Goal: Information Seeking & Learning: Learn about a topic

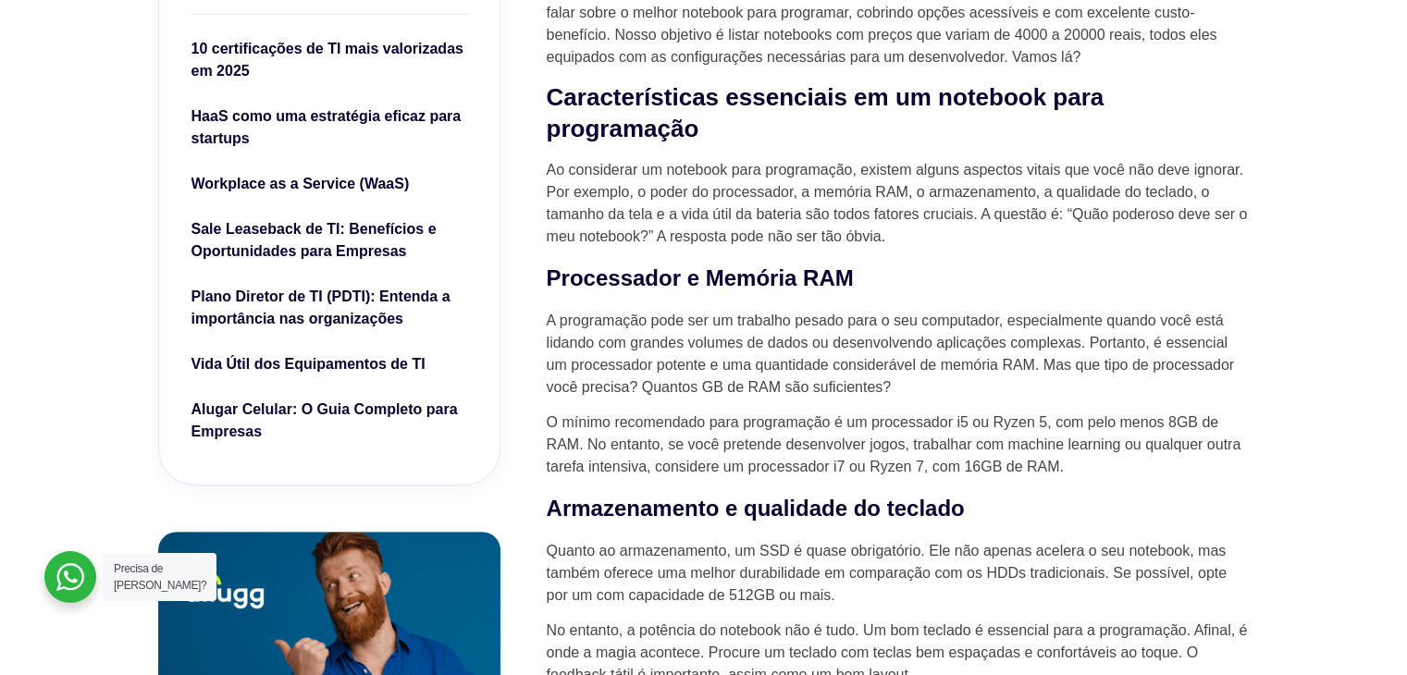
scroll to position [740, 0]
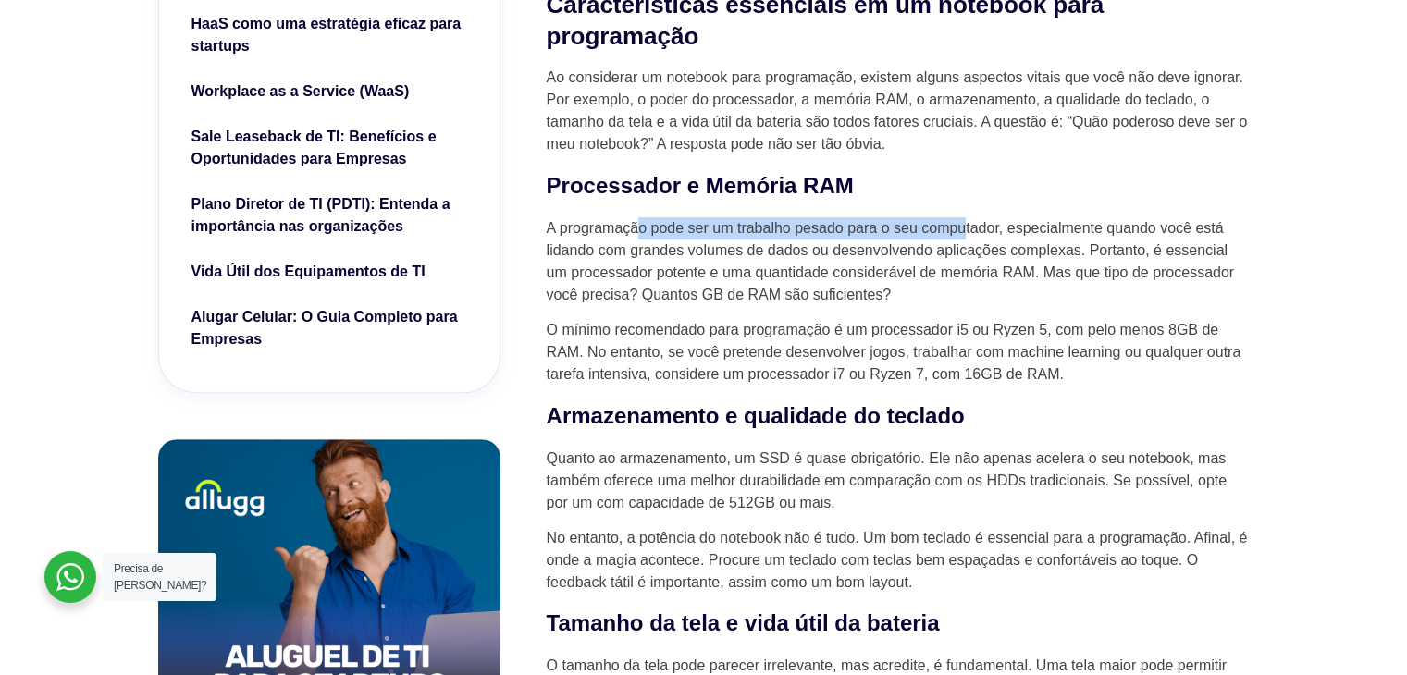
drag, startPoint x: 637, startPoint y: 227, endPoint x: 1013, endPoint y: 227, distance: 375.5
click at [1011, 227] on p "A programação pode ser um trabalho pesado para o seu computador, especialmente …" at bounding box center [898, 261] width 703 height 89
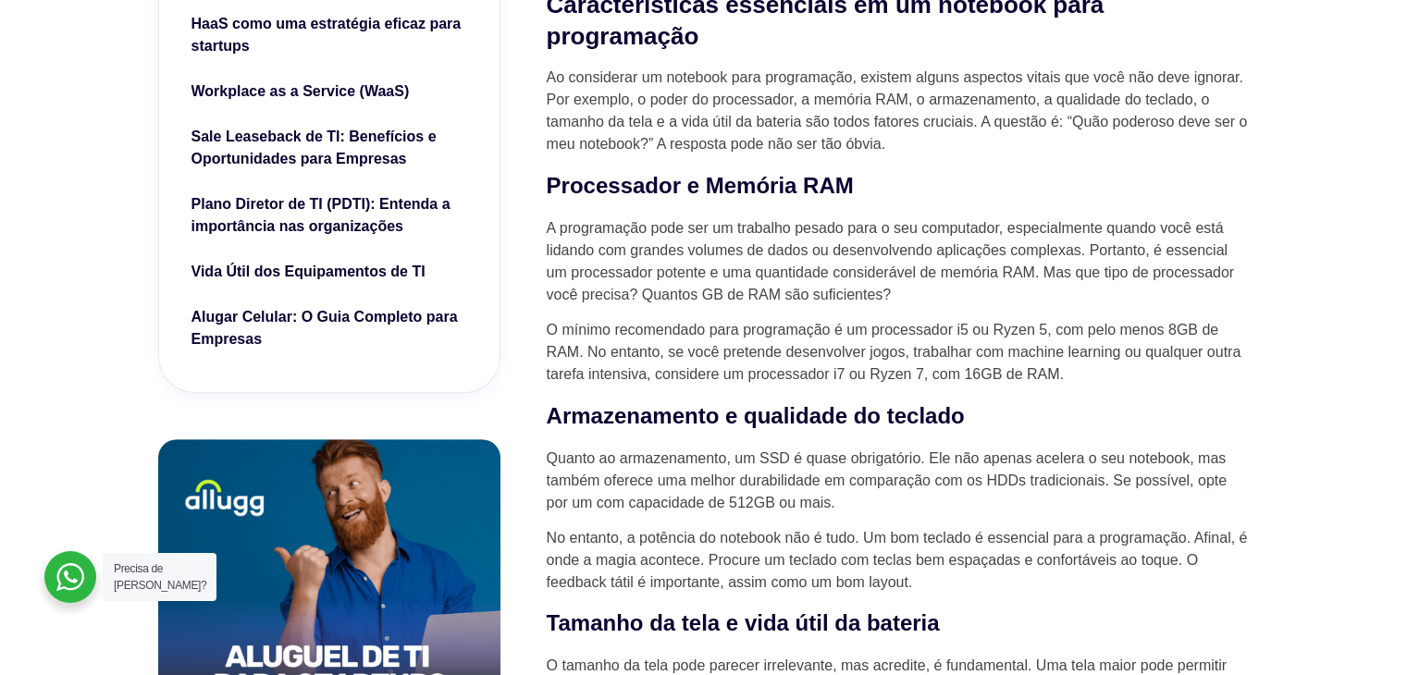
click at [880, 253] on p "A programação pode ser um trabalho pesado para o seu computador, especialmente …" at bounding box center [898, 261] width 703 height 89
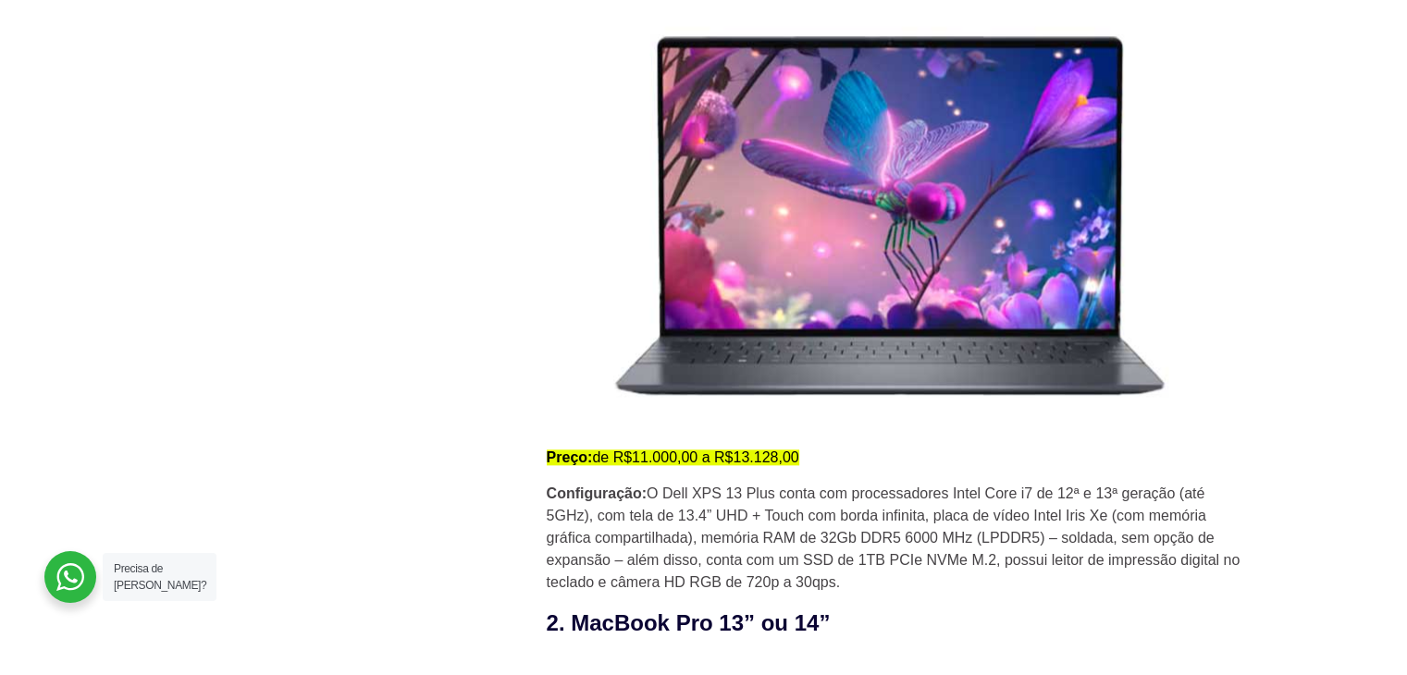
scroll to position [2127, 0]
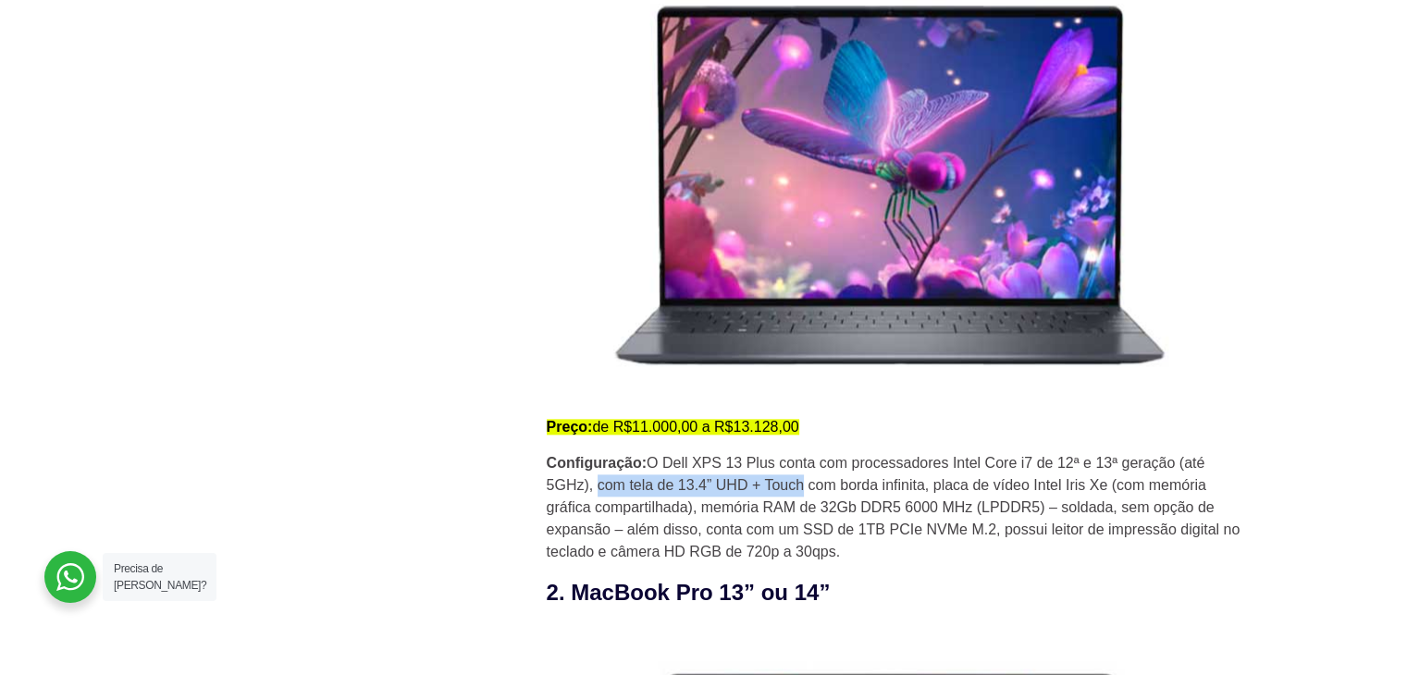
drag, startPoint x: 598, startPoint y: 494, endPoint x: 804, endPoint y: 500, distance: 205.4
click at [803, 500] on p "Configuração: O Dell XPS 13 Plus conta com processadores Intel Core i7 de 12ª e…" at bounding box center [898, 507] width 703 height 111
click at [842, 502] on p "Configuração: O Dell XPS 13 Plus conta com processadores Intel Core i7 de 12ª e…" at bounding box center [898, 507] width 703 height 111
drag, startPoint x: 826, startPoint y: 488, endPoint x: 928, endPoint y: 486, distance: 101.8
click at [924, 486] on p "Configuração: O Dell XPS 13 Plus conta com processadores Intel Core i7 de 12ª e…" at bounding box center [898, 507] width 703 height 111
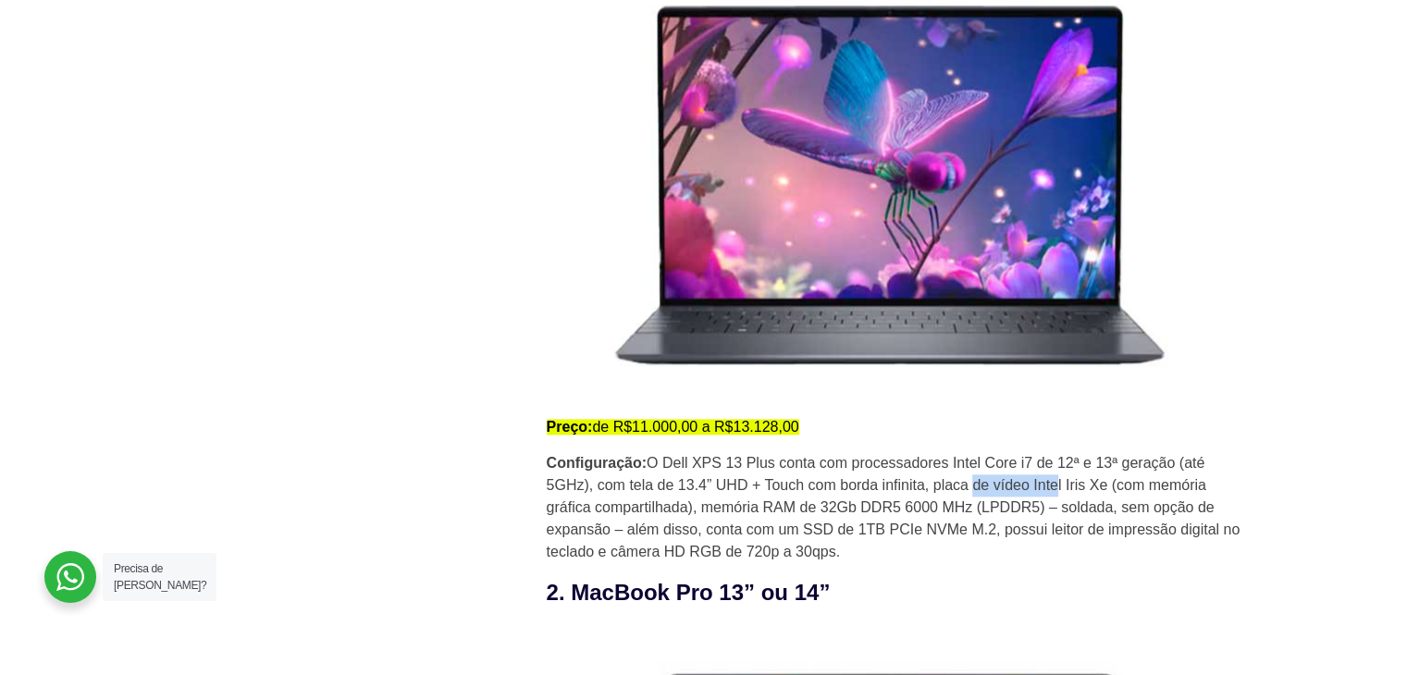
drag, startPoint x: 972, startPoint y: 495, endPoint x: 1056, endPoint y: 482, distance: 85.1
click at [1056, 482] on p "Configuração: O Dell XPS 13 Plus conta com processadores Intel Core i7 de 12ª e…" at bounding box center [898, 507] width 703 height 111
click at [1068, 482] on p "Configuração: O Dell XPS 13 Plus conta com processadores Intel Core i7 de 12ª e…" at bounding box center [898, 507] width 703 height 111
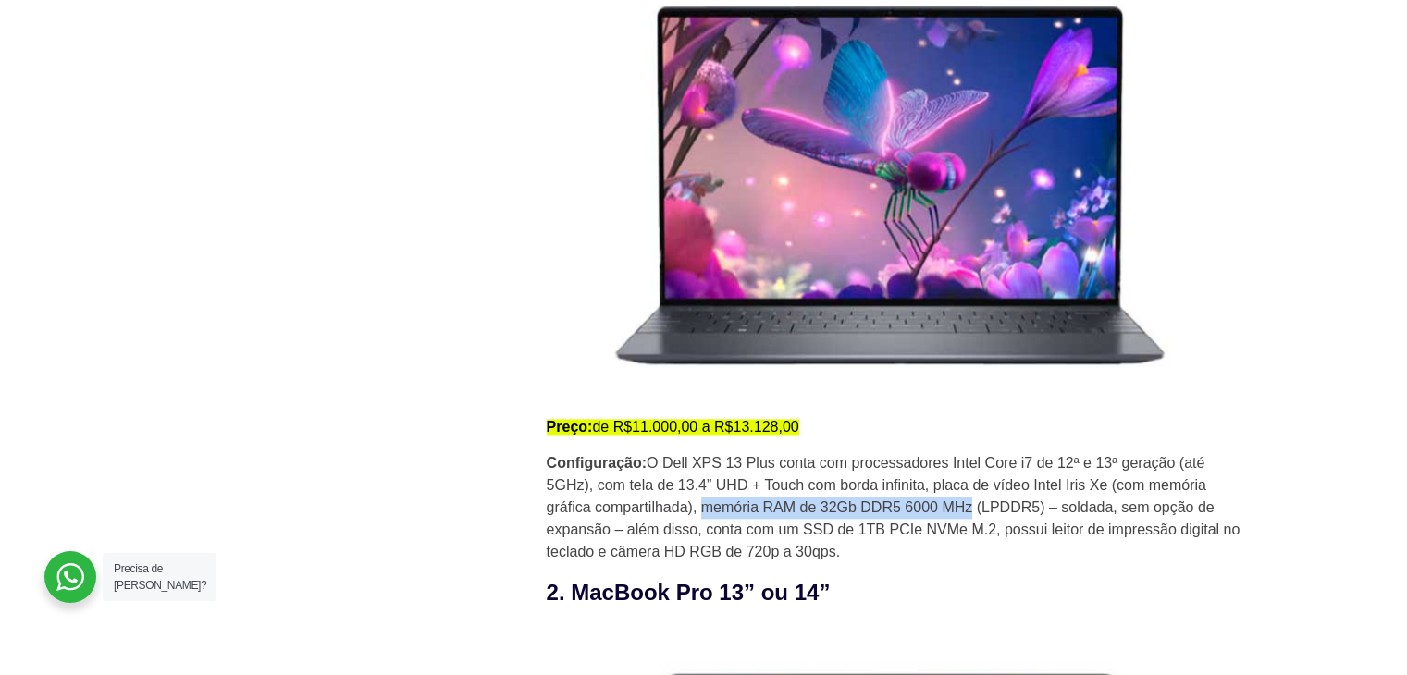
drag, startPoint x: 705, startPoint y: 509, endPoint x: 969, endPoint y: 511, distance: 264.5
click at [969, 511] on p "Configuração: O Dell XPS 13 Plus conta com processadores Intel Core i7 de 12ª e…" at bounding box center [898, 507] width 703 height 111
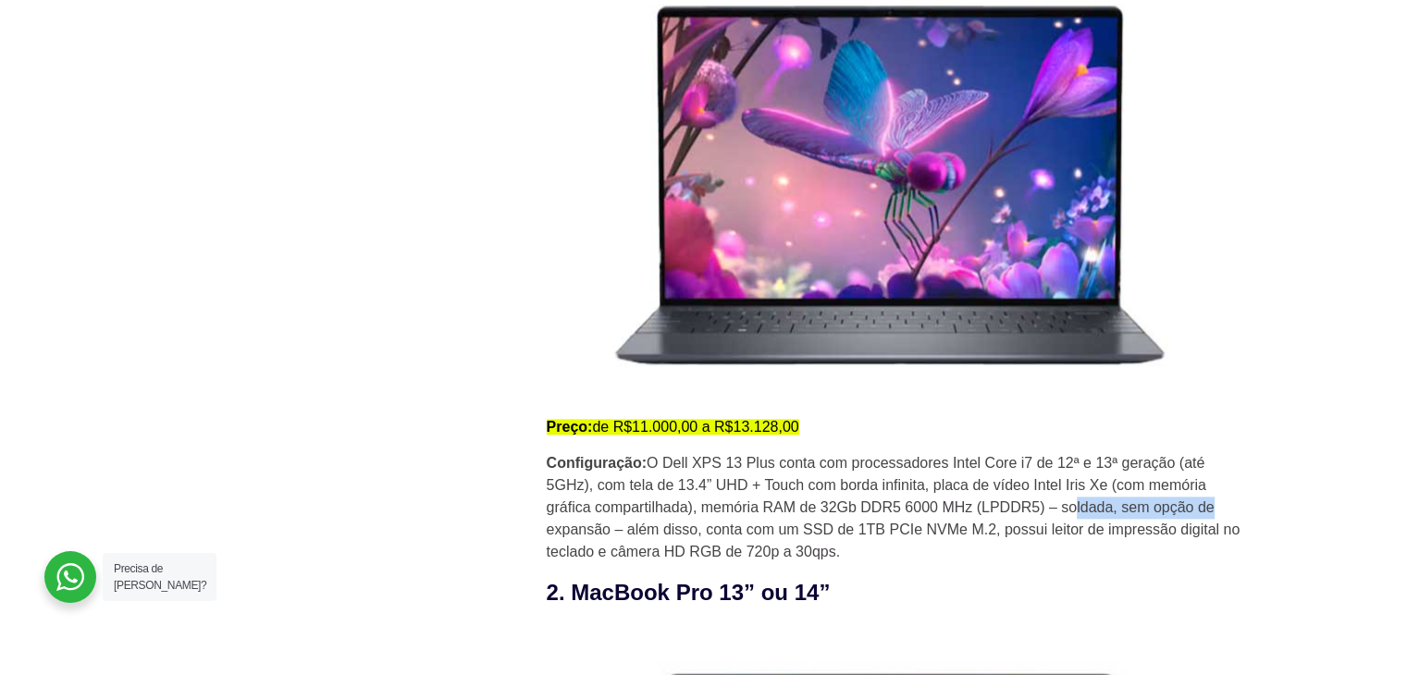
drag, startPoint x: 1077, startPoint y: 512, endPoint x: 1280, endPoint y: 514, distance: 202.5
drag, startPoint x: 563, startPoint y: 534, endPoint x: 621, endPoint y: 535, distance: 58.3
click at [621, 535] on p "Configuração: O Dell XPS 13 Plus conta com processadores Intel Core i7 de 12ª e…" at bounding box center [898, 507] width 703 height 111
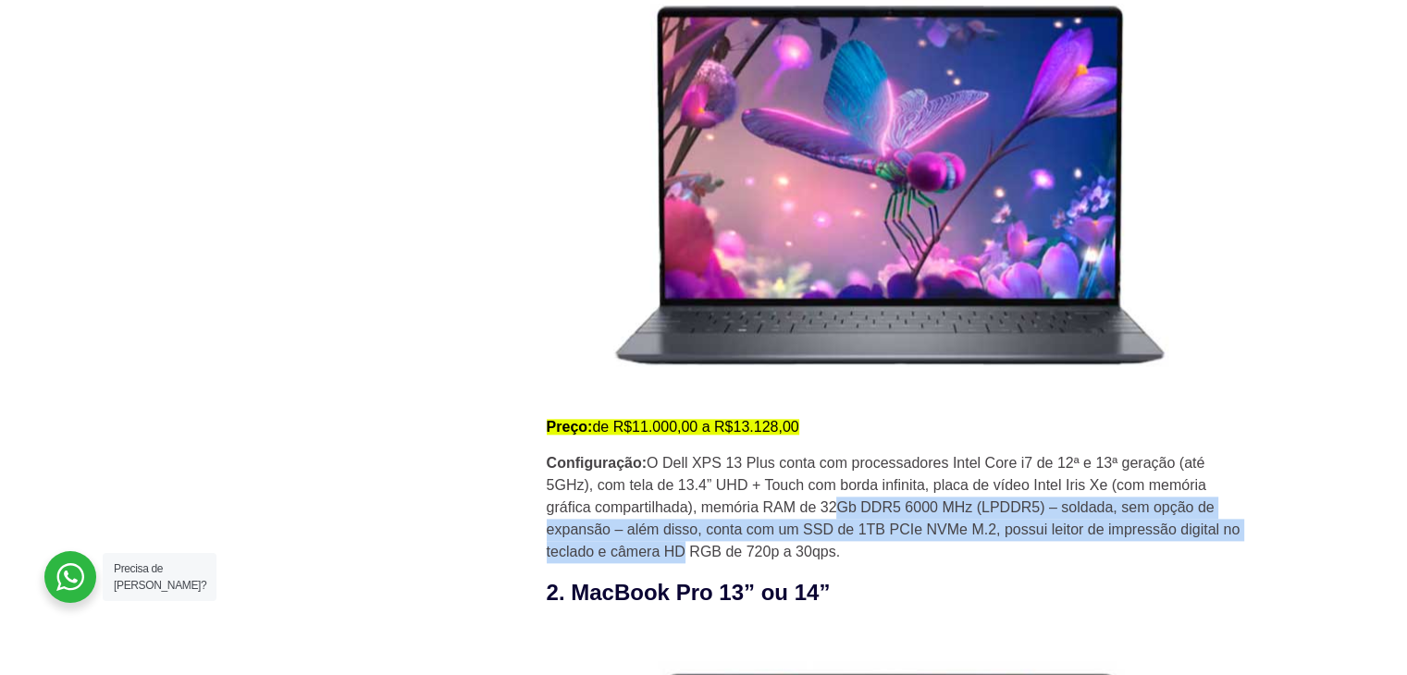
drag, startPoint x: 684, startPoint y: 548, endPoint x: 834, endPoint y: 515, distance: 153.5
click at [834, 515] on p "Configuração: O Dell XPS 13 Plus conta com processadores Intel Core i7 de 12ª e…" at bounding box center [898, 507] width 703 height 111
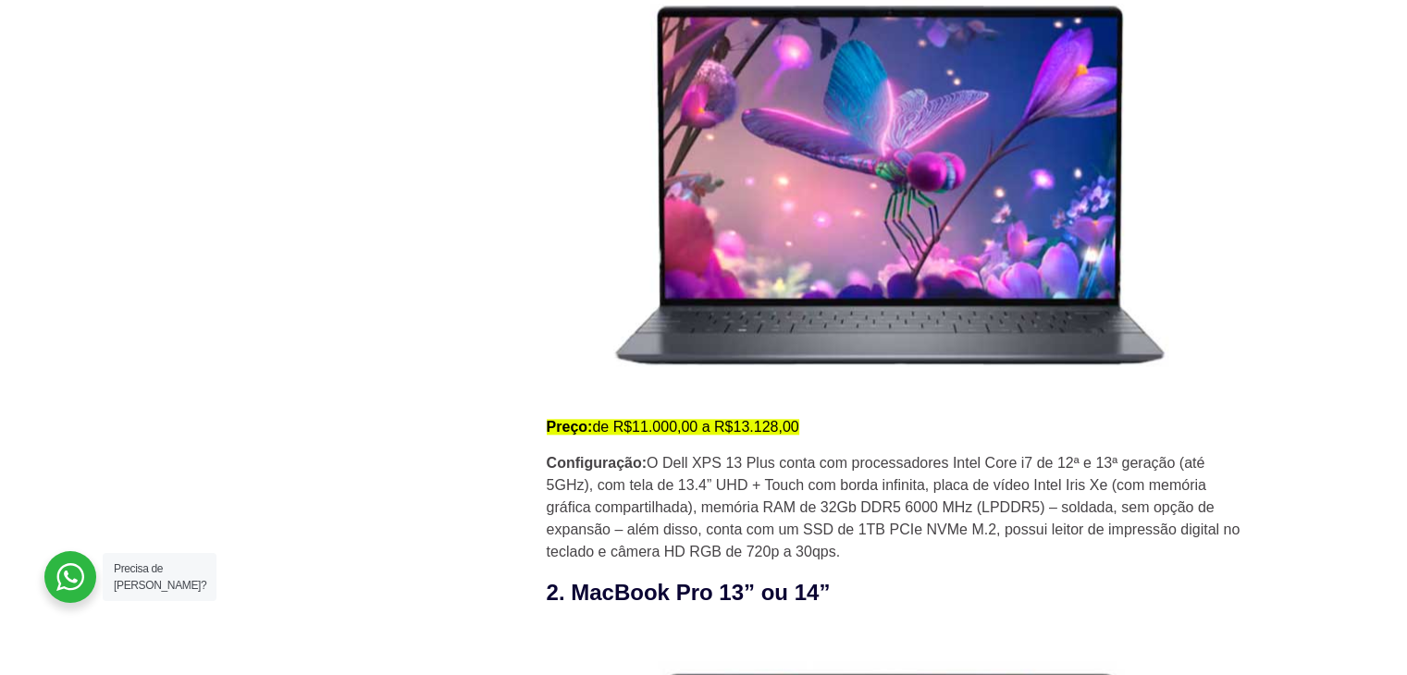
click at [776, 558] on p "Configuração: O Dell XPS 13 Plus conta com processadores Intel Core i7 de 12ª e…" at bounding box center [898, 507] width 703 height 111
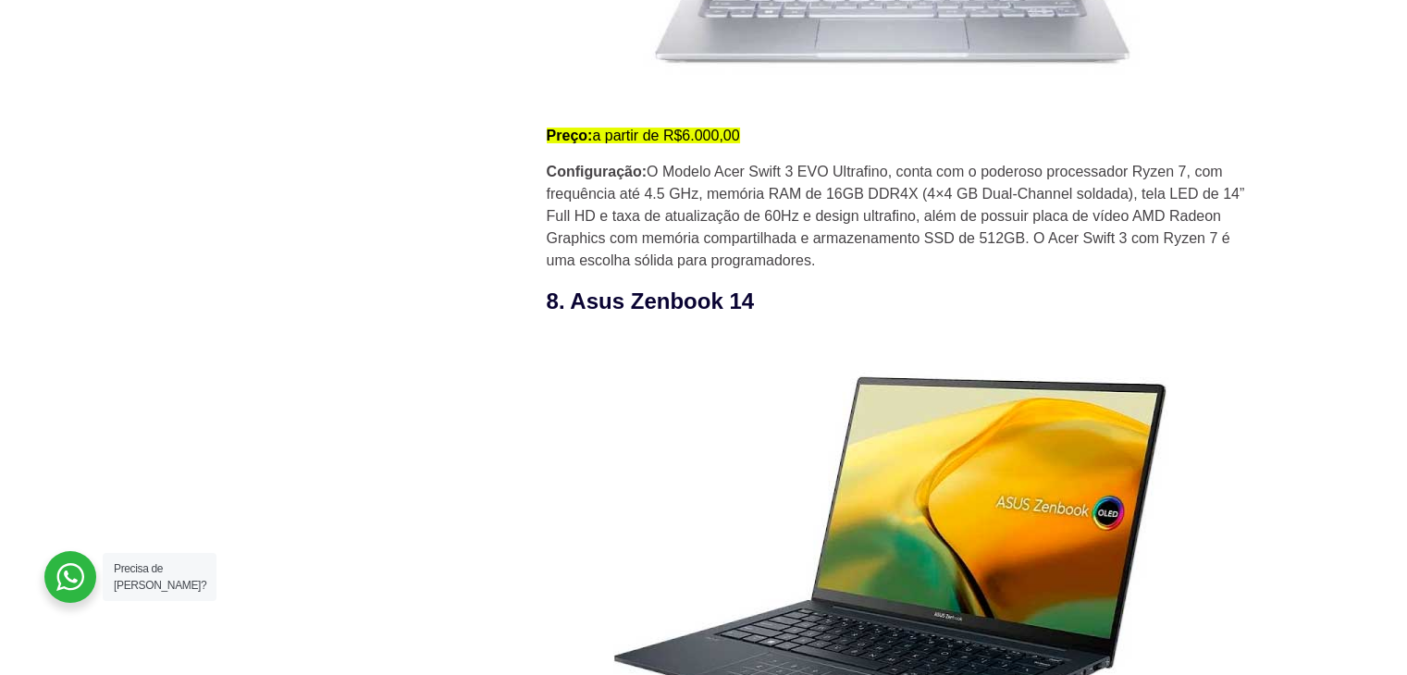
scroll to position [6566, 0]
